Goal: Navigation & Orientation: Find specific page/section

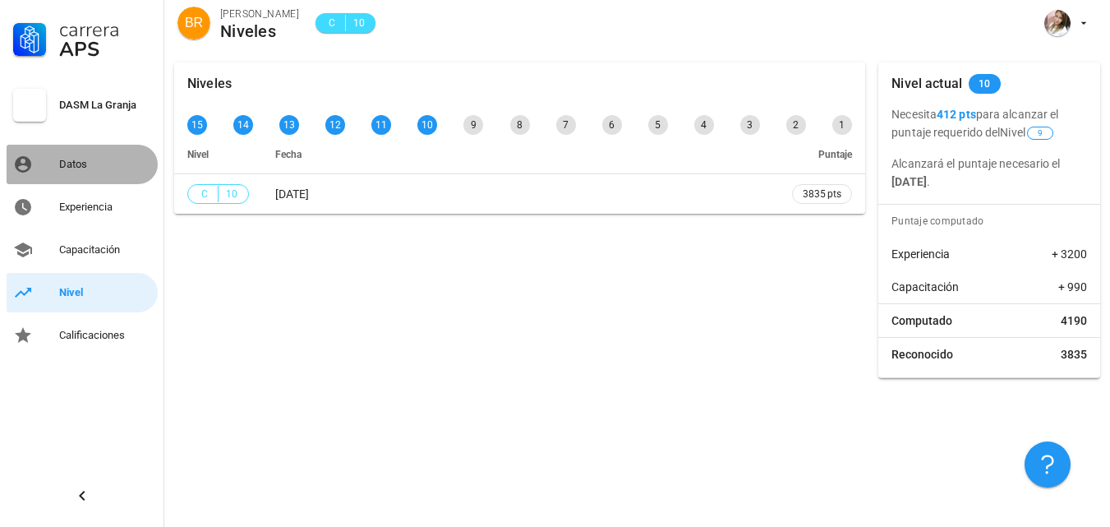
click at [124, 172] on div "Datos" at bounding box center [105, 164] width 92 height 26
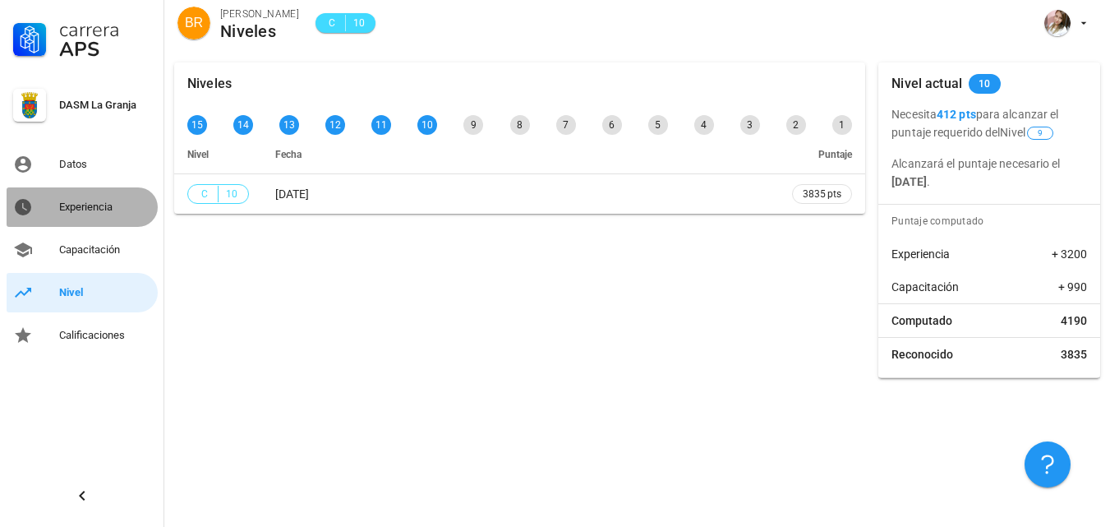
click at [87, 203] on div "Experiencia" at bounding box center [105, 206] width 92 height 13
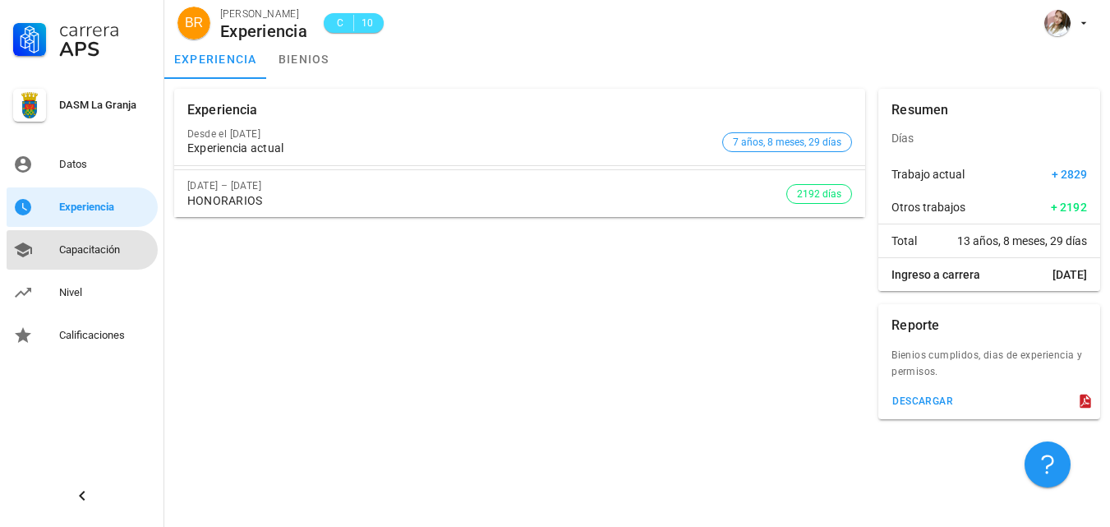
click at [93, 251] on div "Capacitación" at bounding box center [105, 249] width 92 height 13
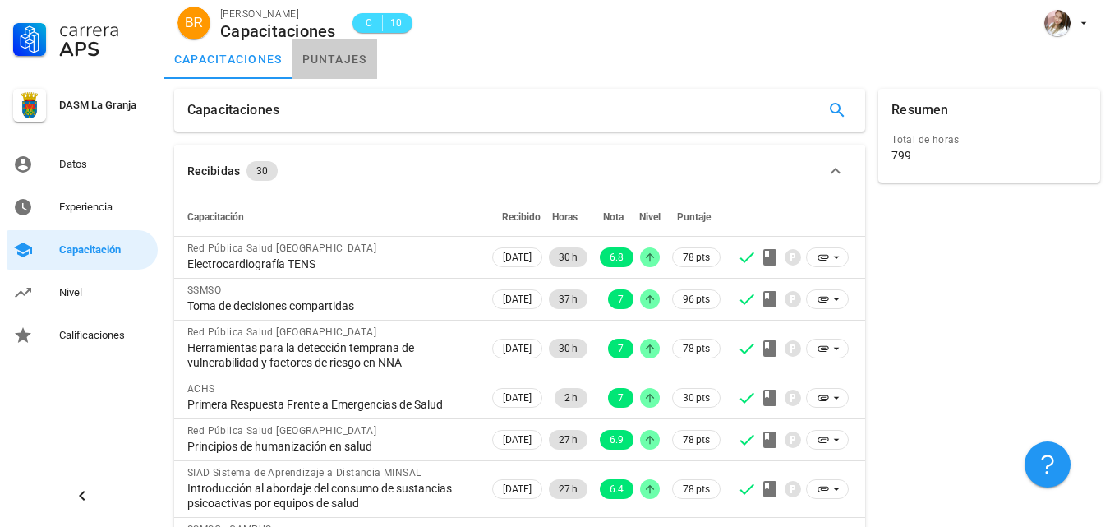
click at [311, 60] on link "puntajes" at bounding box center [335, 58] width 85 height 39
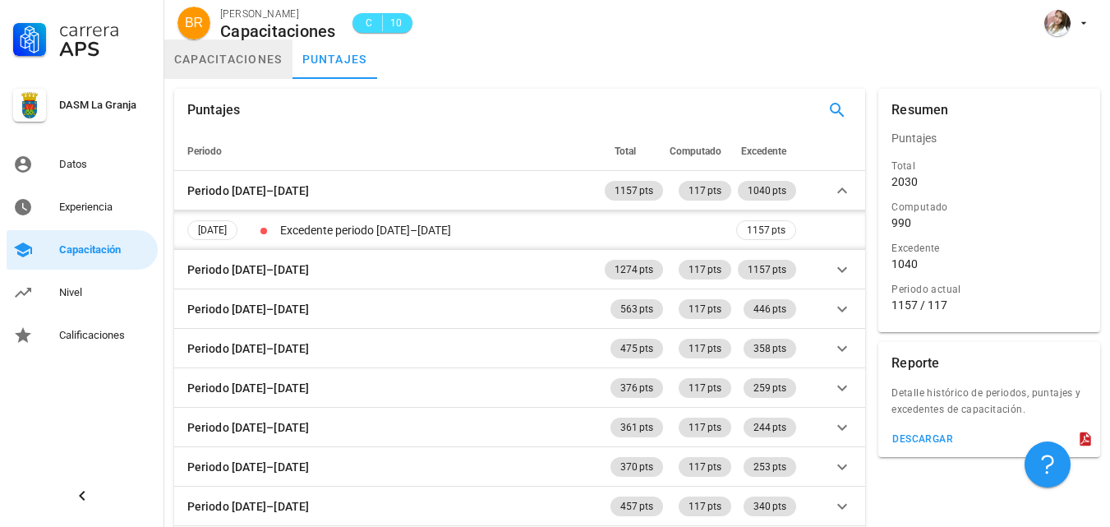
click at [206, 71] on link "capacitaciones" at bounding box center [228, 58] width 128 height 39
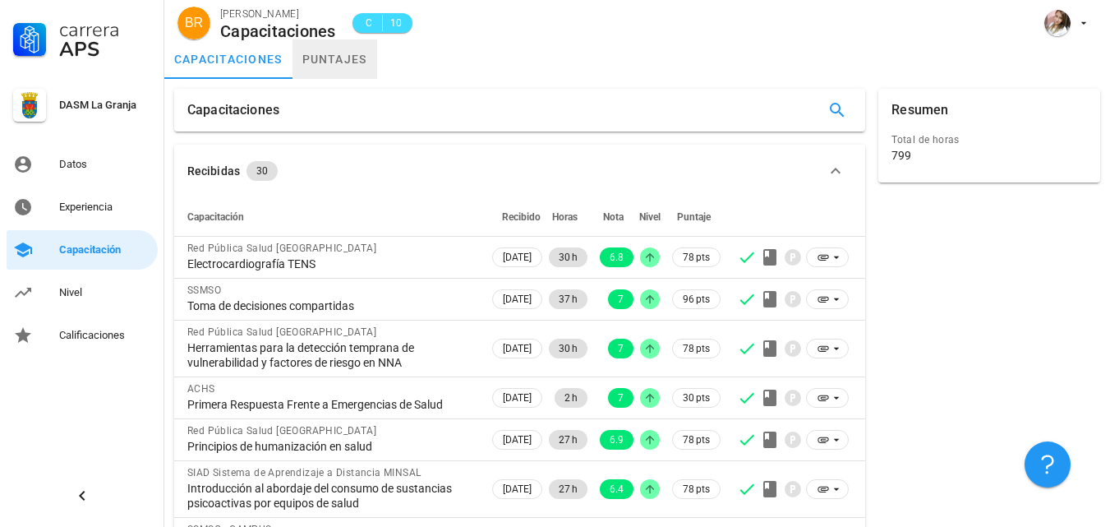
click at [357, 65] on link "puntajes" at bounding box center [335, 58] width 85 height 39
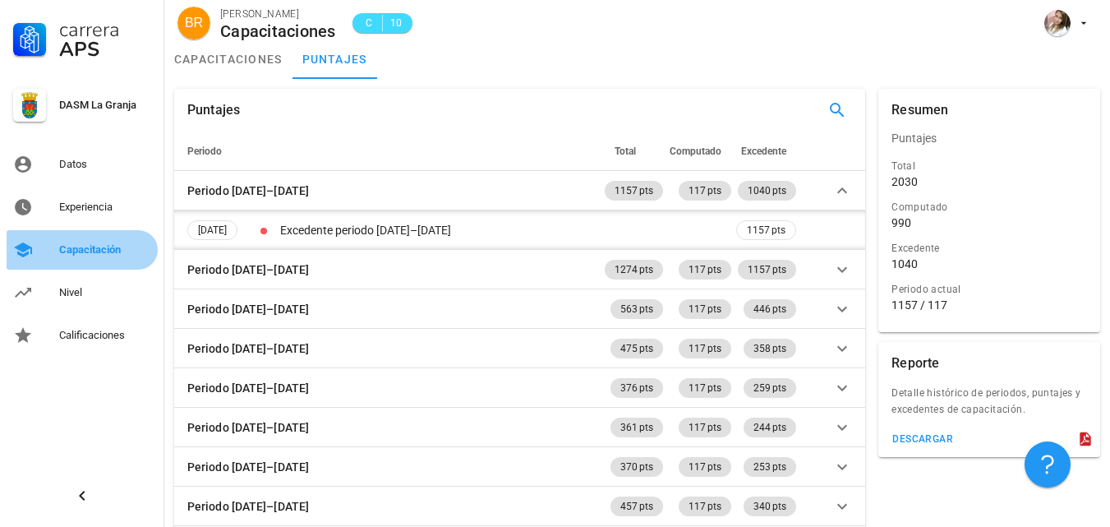
click at [99, 256] on div "Capacitación" at bounding box center [105, 249] width 92 height 13
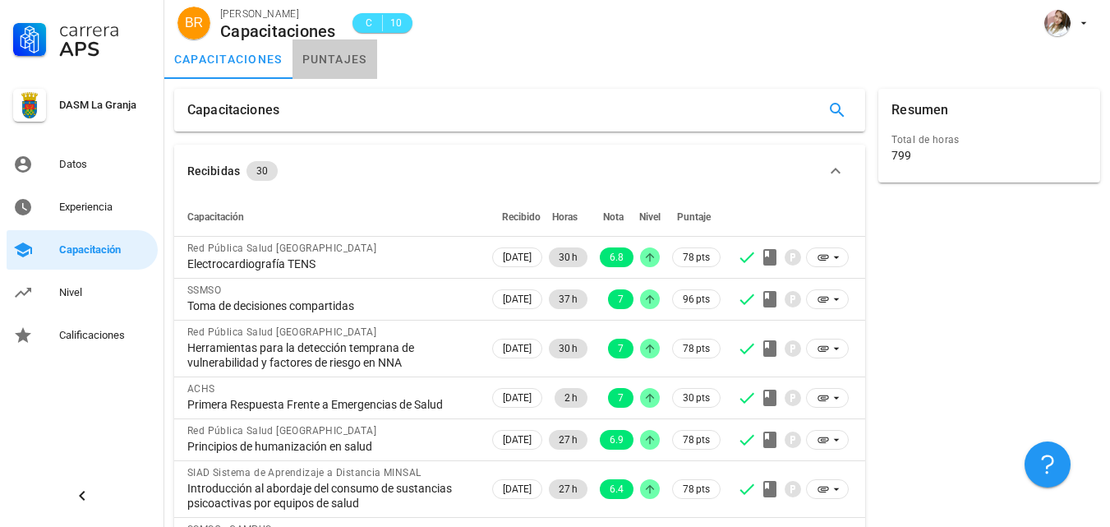
click at [343, 68] on link "puntajes" at bounding box center [335, 58] width 85 height 39
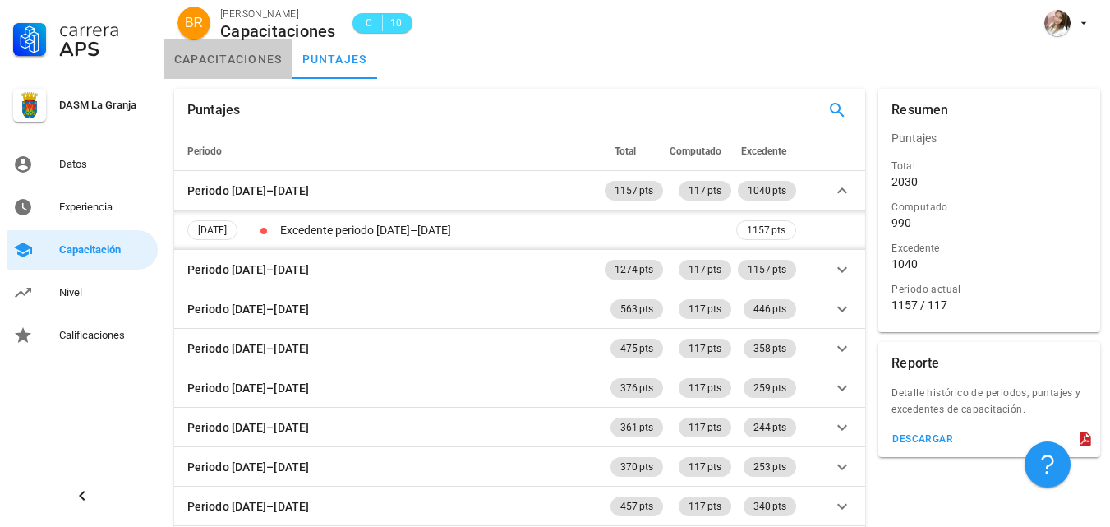
click at [254, 67] on link "capacitaciones" at bounding box center [228, 58] width 128 height 39
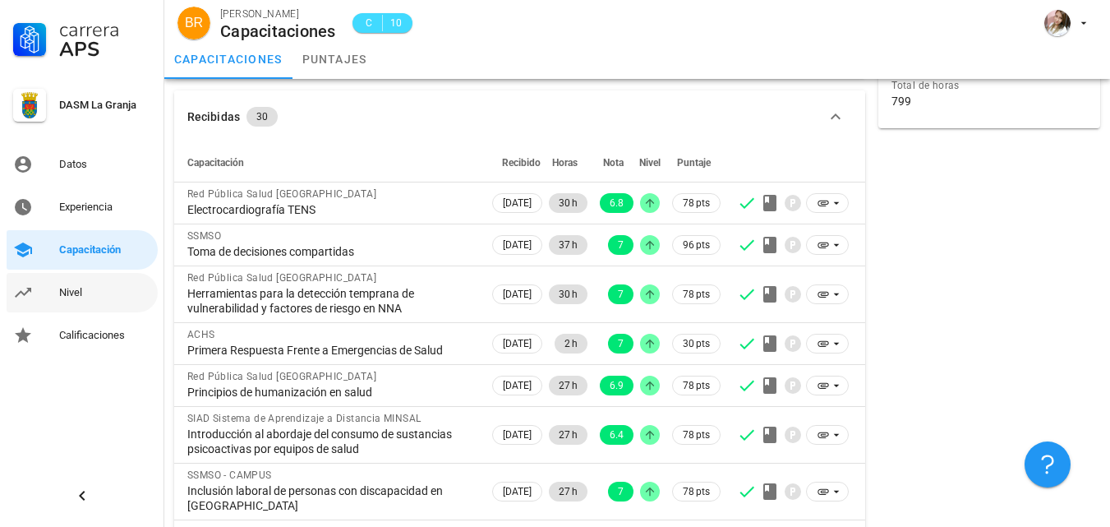
scroll to position [164, 0]
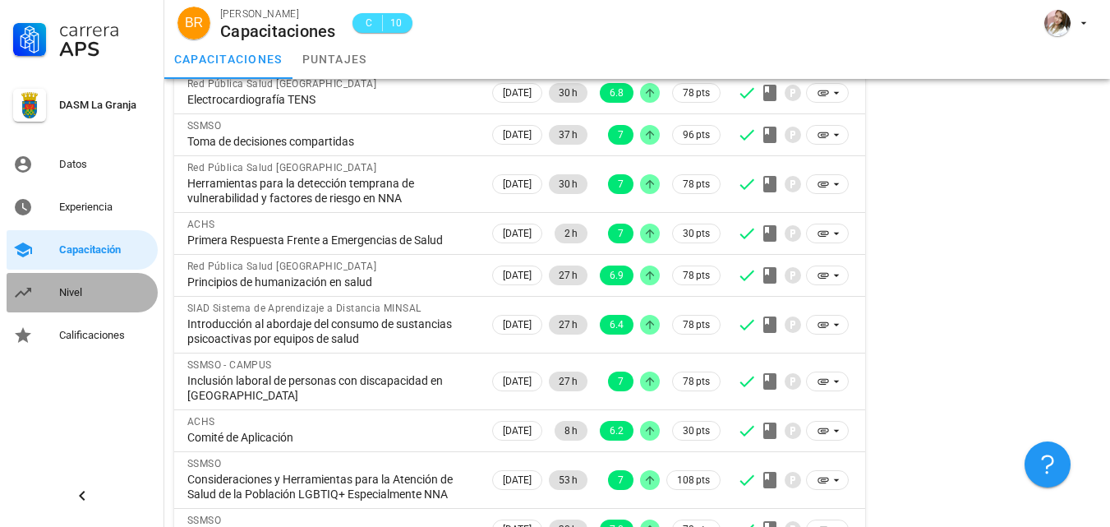
click at [114, 295] on div "Nivel" at bounding box center [105, 292] width 92 height 13
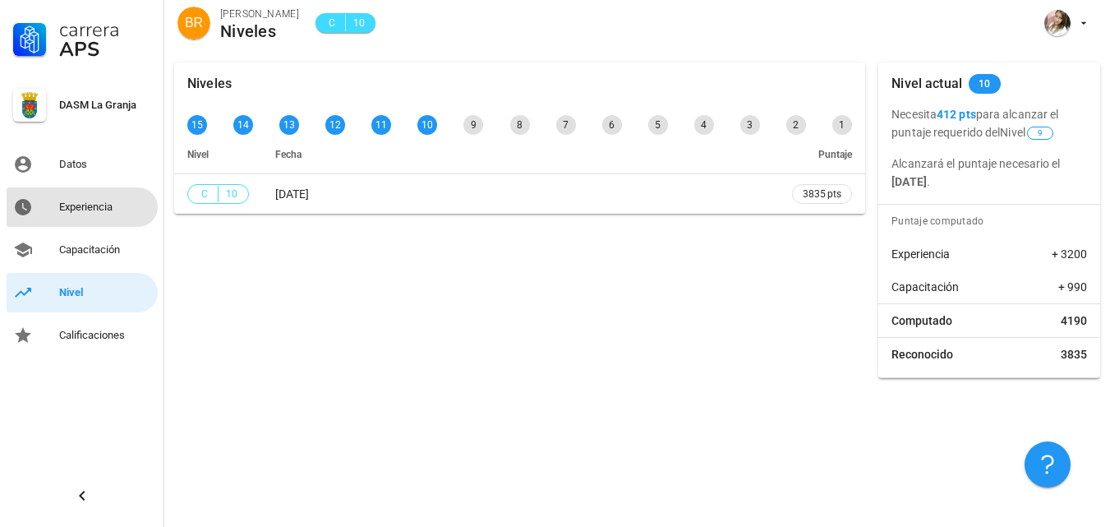
click at [87, 215] on div "Experiencia" at bounding box center [105, 207] width 92 height 26
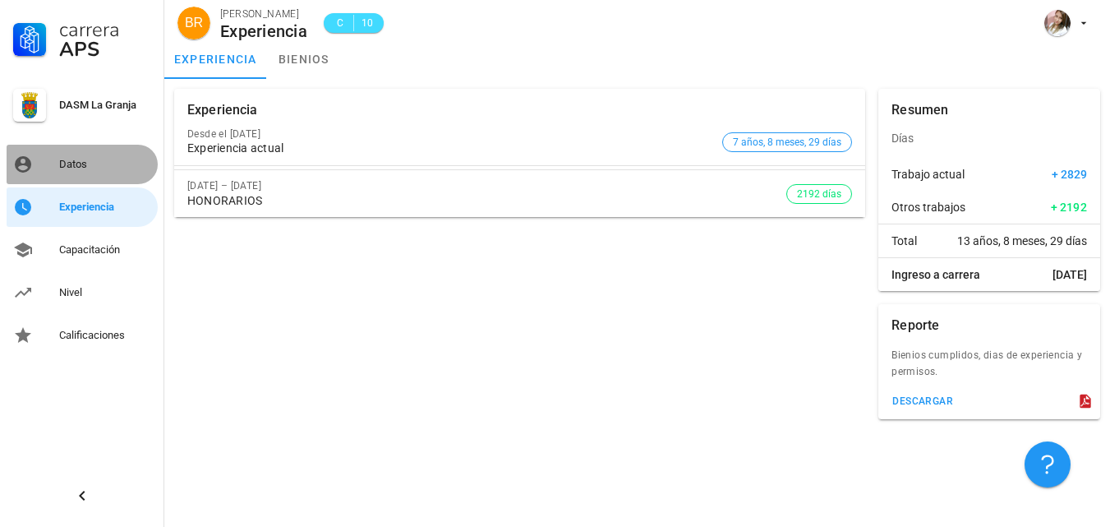
click at [89, 153] on div "Datos" at bounding box center [105, 164] width 92 height 26
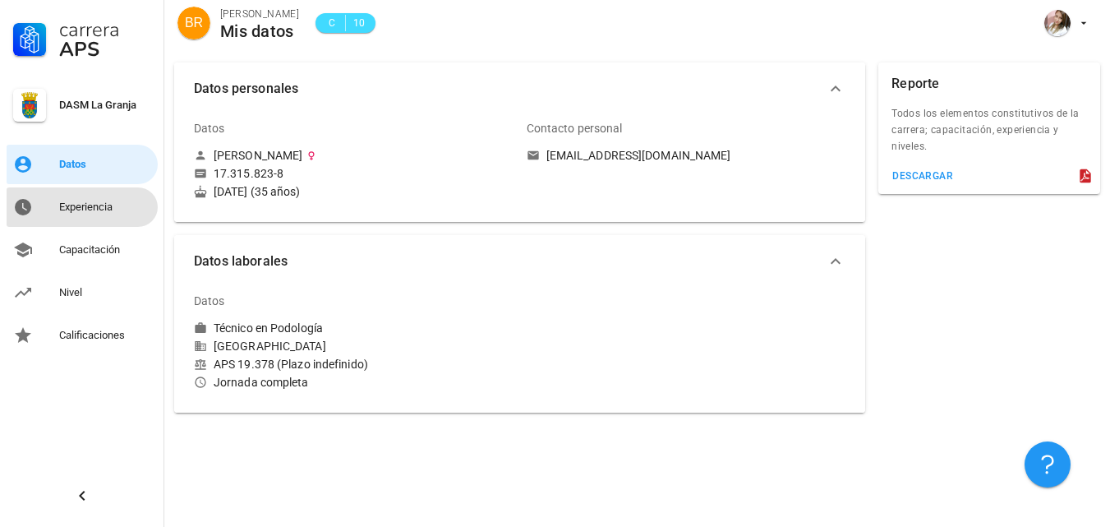
click at [84, 203] on div "Experiencia" at bounding box center [105, 206] width 92 height 13
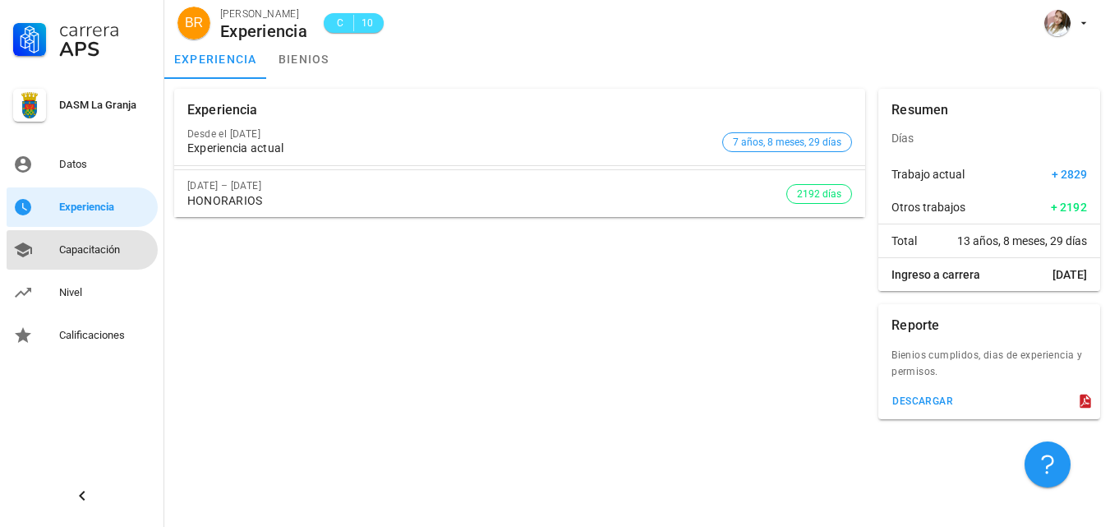
click at [82, 242] on div "Capacitación" at bounding box center [105, 250] width 92 height 26
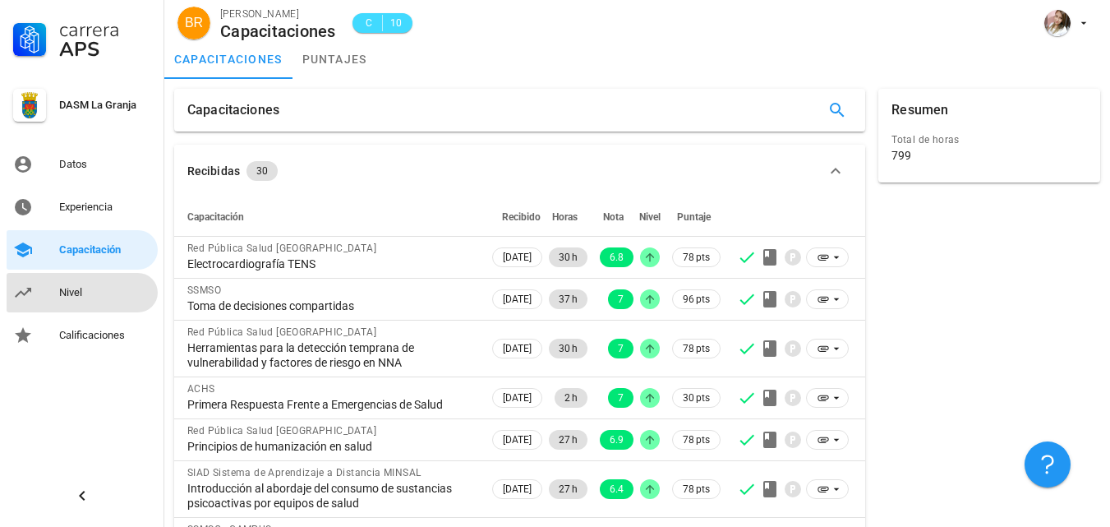
click at [82, 290] on div "Nivel" at bounding box center [105, 292] width 92 height 13
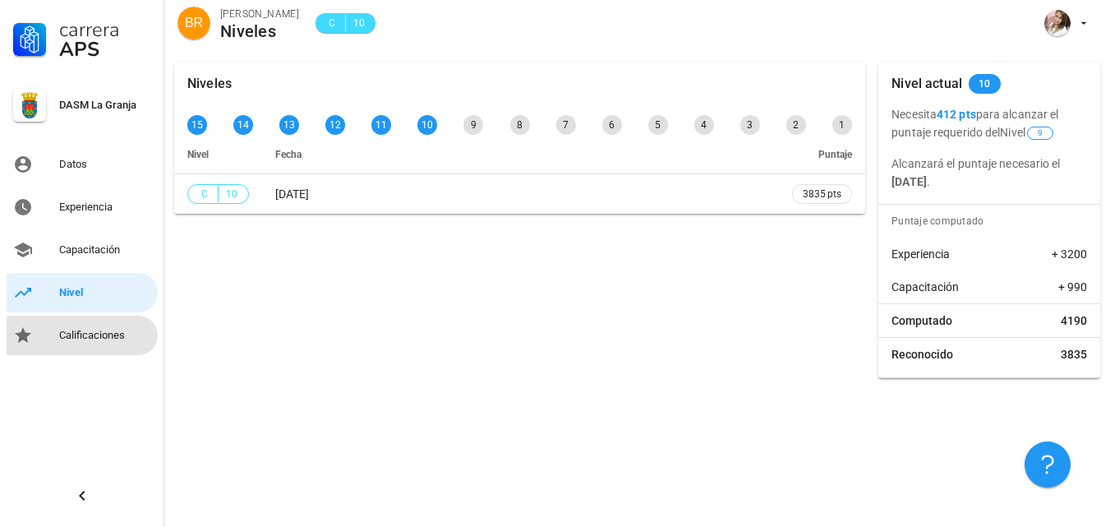
click at [85, 325] on div "Calificaciones" at bounding box center [105, 335] width 92 height 26
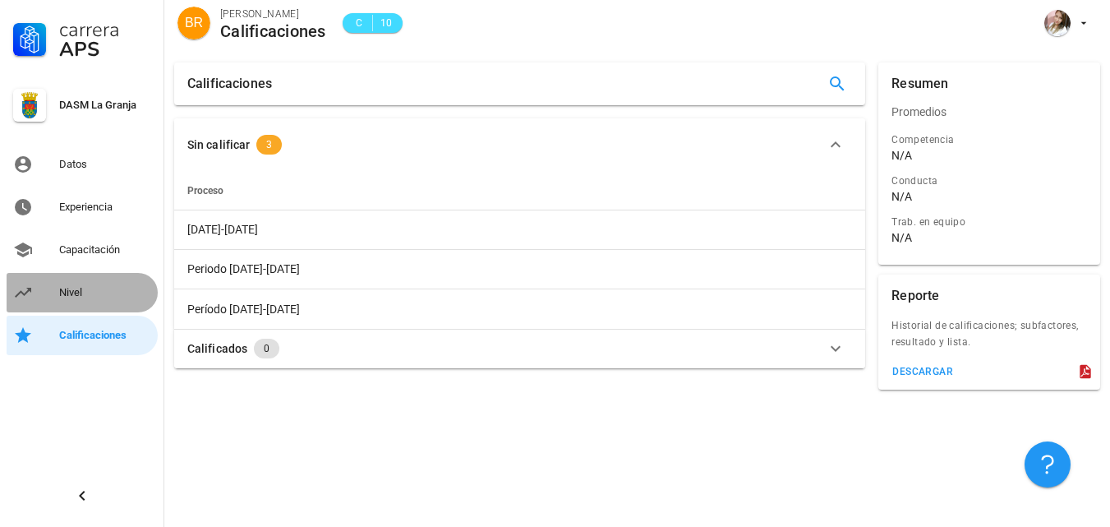
click at [83, 293] on div "Nivel" at bounding box center [105, 292] width 92 height 13
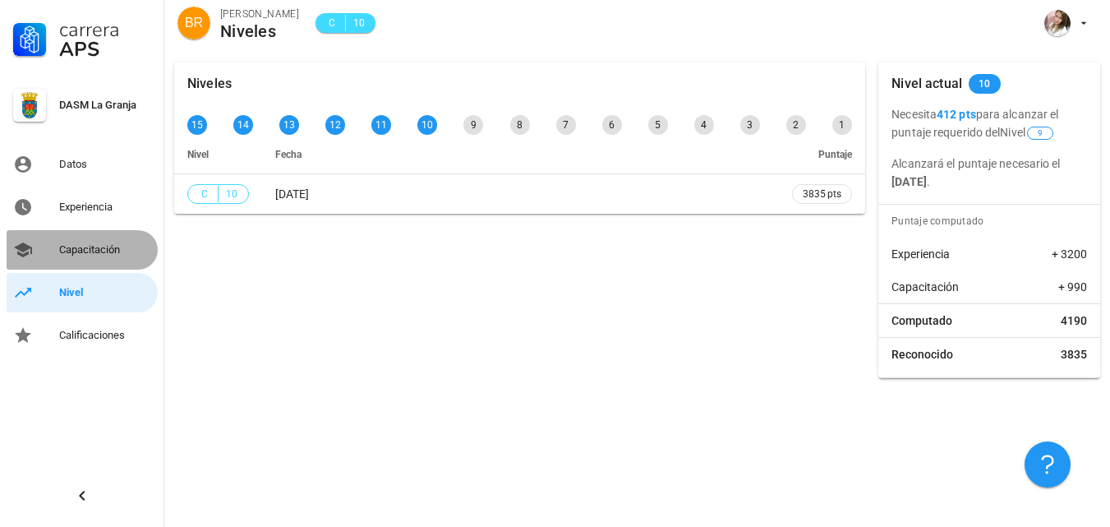
click at [73, 247] on div "Capacitación" at bounding box center [105, 249] width 92 height 13
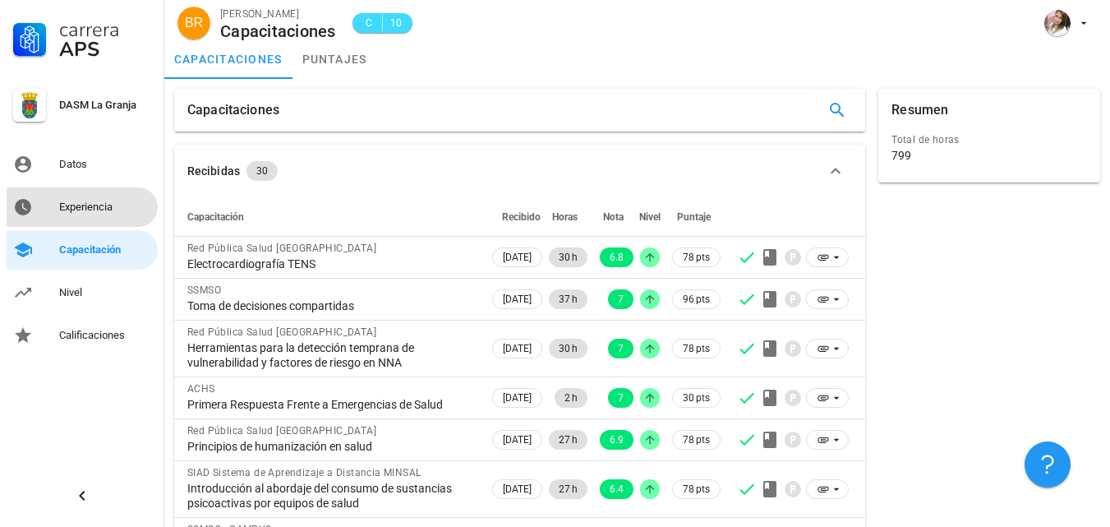
click at [154, 208] on link "Experiencia" at bounding box center [82, 206] width 151 height 39
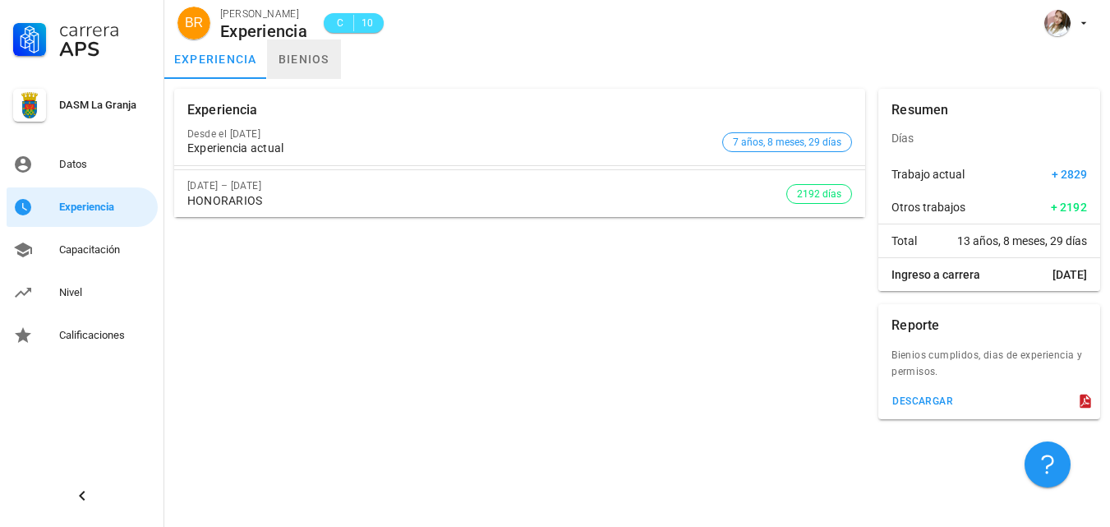
click at [292, 57] on link "bienios" at bounding box center [304, 58] width 74 height 39
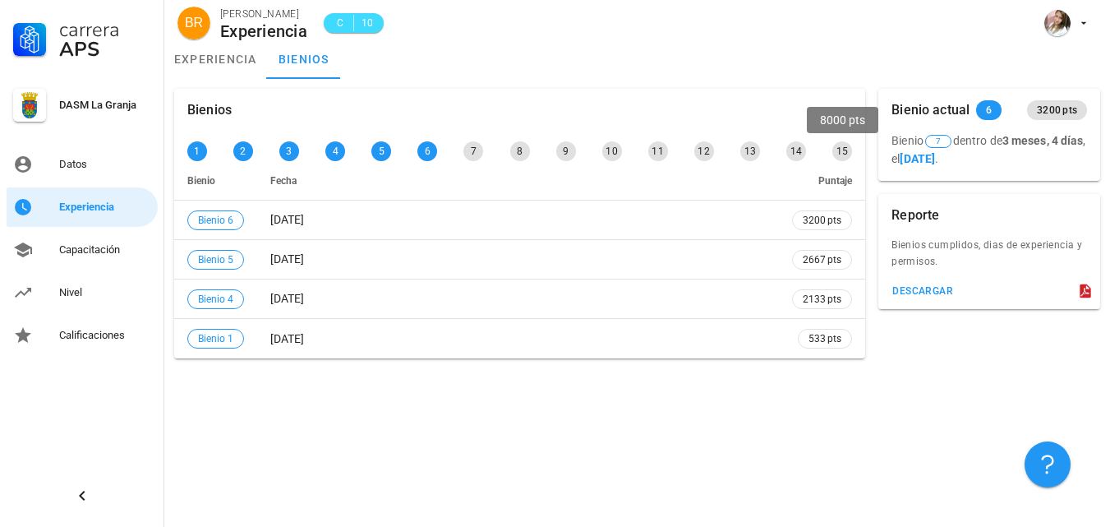
click at [845, 154] on div "15" at bounding box center [842, 151] width 20 height 20
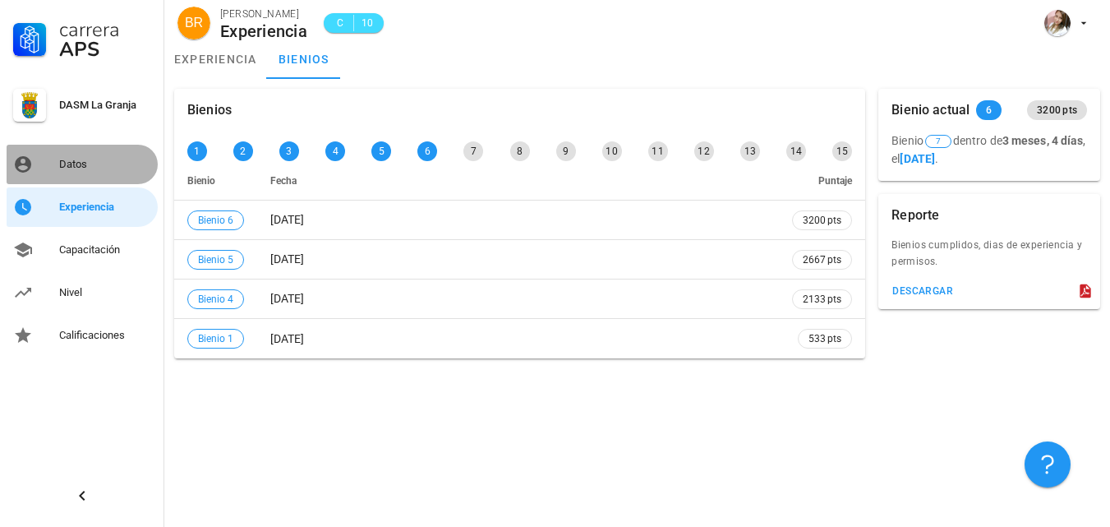
click at [57, 162] on link "Datos" at bounding box center [82, 164] width 151 height 39
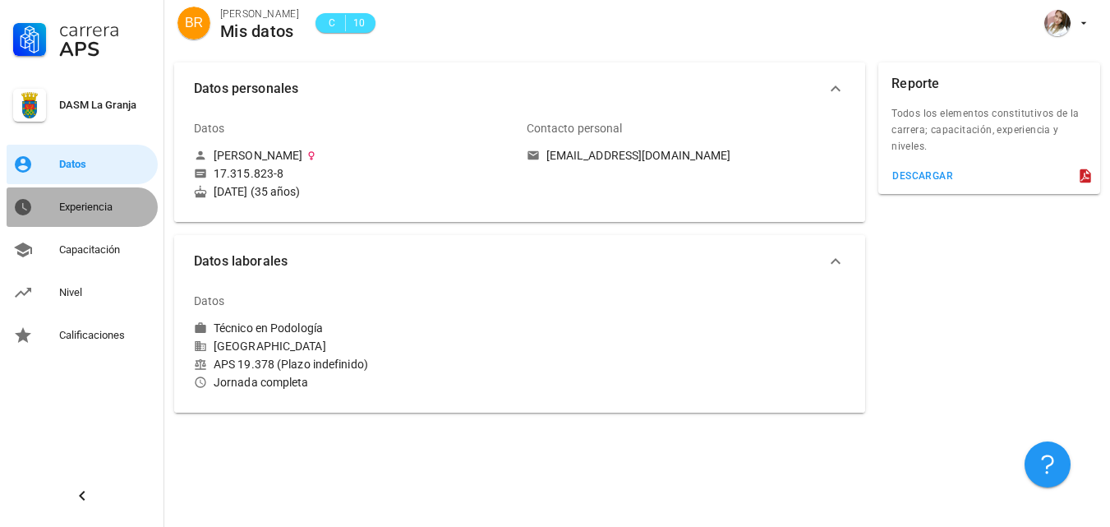
click at [94, 206] on div "Experiencia" at bounding box center [105, 206] width 92 height 13
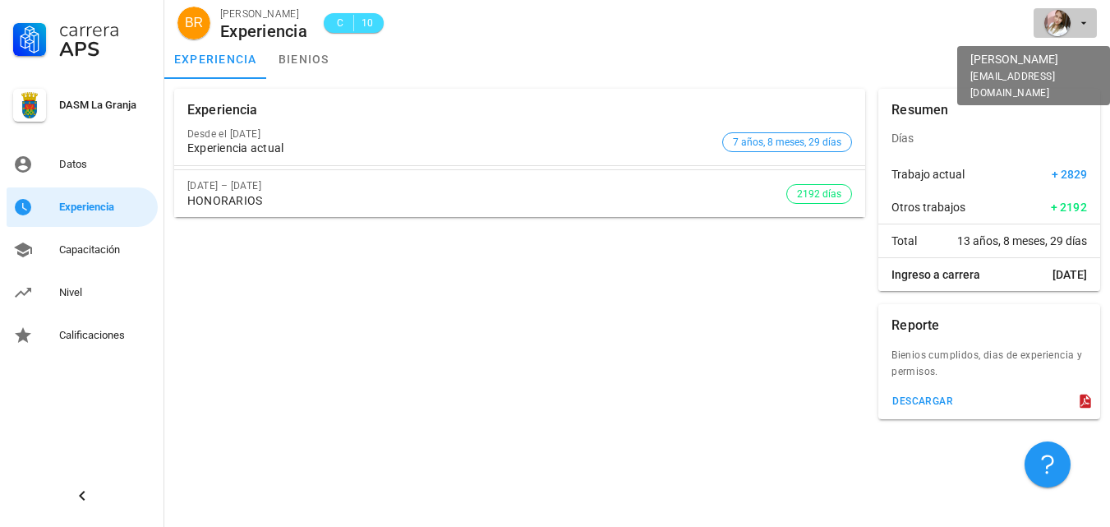
click at [1083, 28] on icon "button" at bounding box center [1083, 22] width 13 height 13
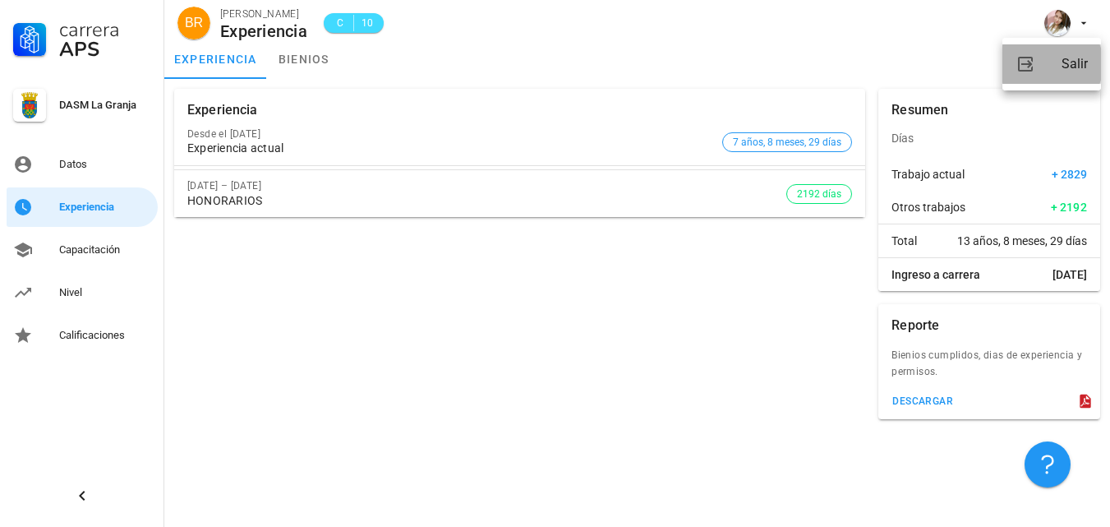
click at [1063, 65] on div "Salir" at bounding box center [1075, 64] width 26 height 33
